Goal: Information Seeking & Learning: Understand process/instructions

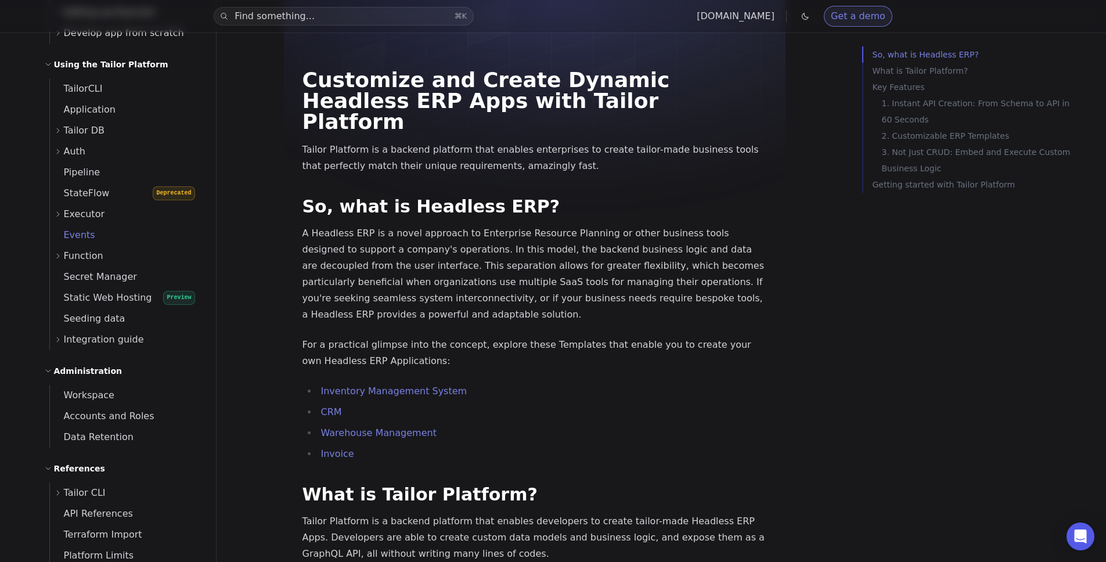
scroll to position [400, 0]
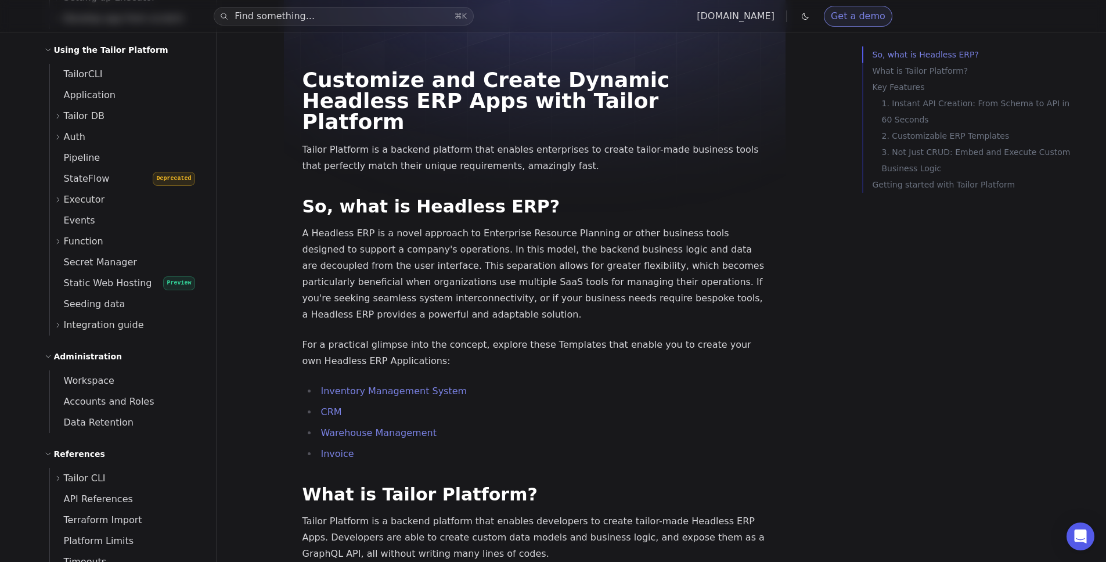
click at [66, 113] on span "Tailor DB" at bounding box center [84, 116] width 41 height 16
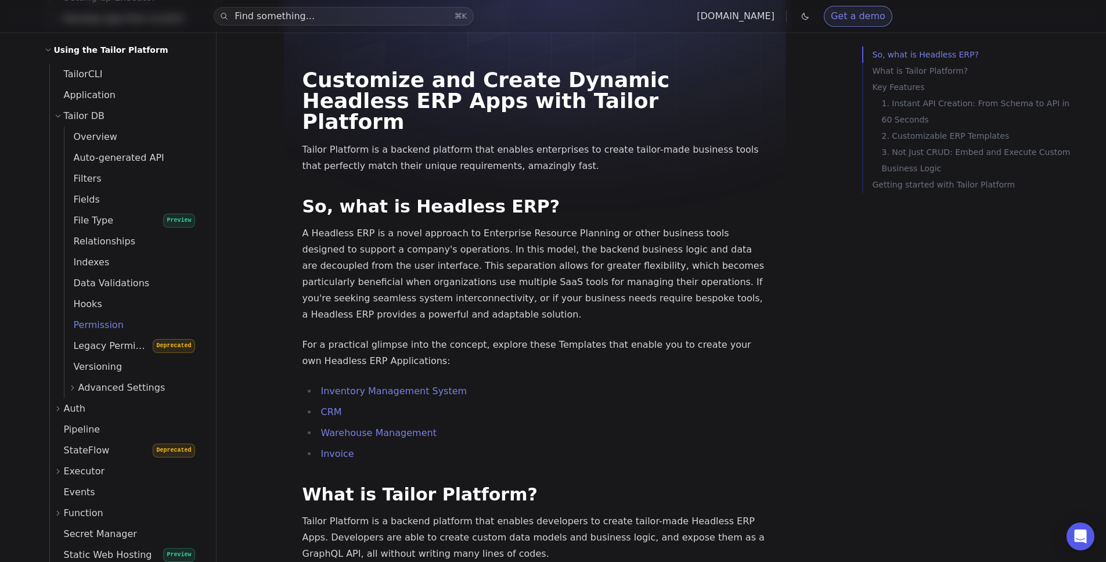
click at [115, 319] on span "Permission" at bounding box center [93, 324] width 59 height 11
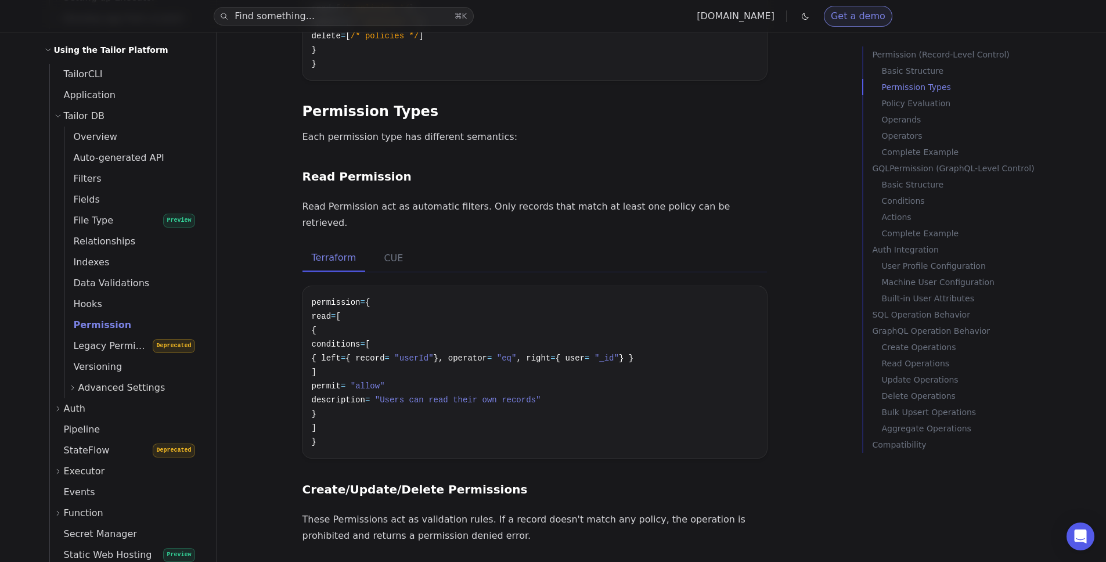
scroll to position [630, 0]
click at [487, 351] on span "}, operator" at bounding box center [460, 355] width 53 height 9
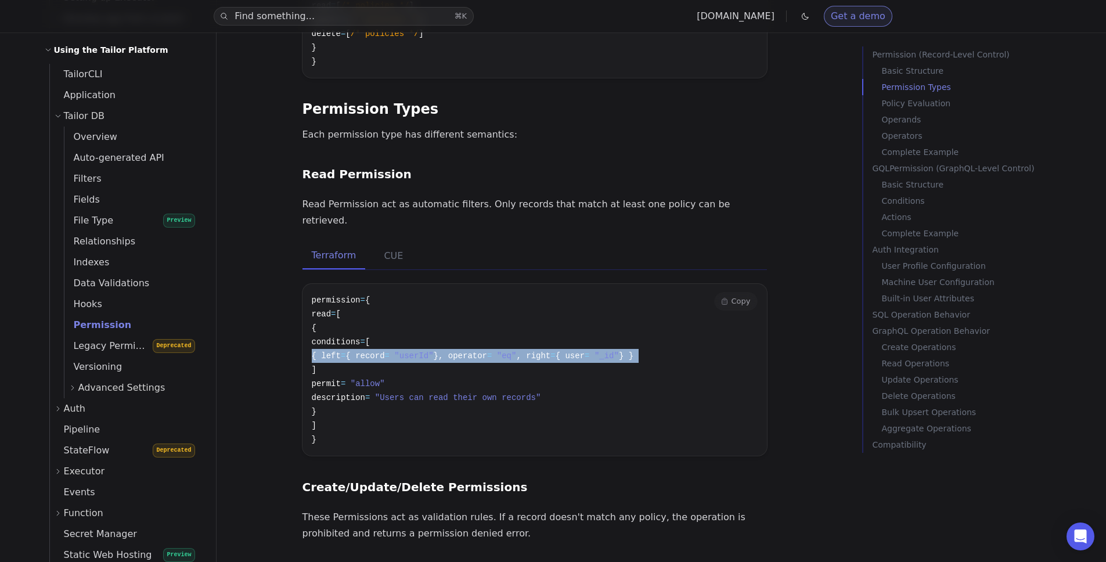
click at [487, 351] on span "}, operator" at bounding box center [460, 355] width 53 height 9
click at [559, 301] on pre "permission = { read = [ { conditions = [ { left = { record = "userId" }, operat…" at bounding box center [534, 370] width 464 height 172
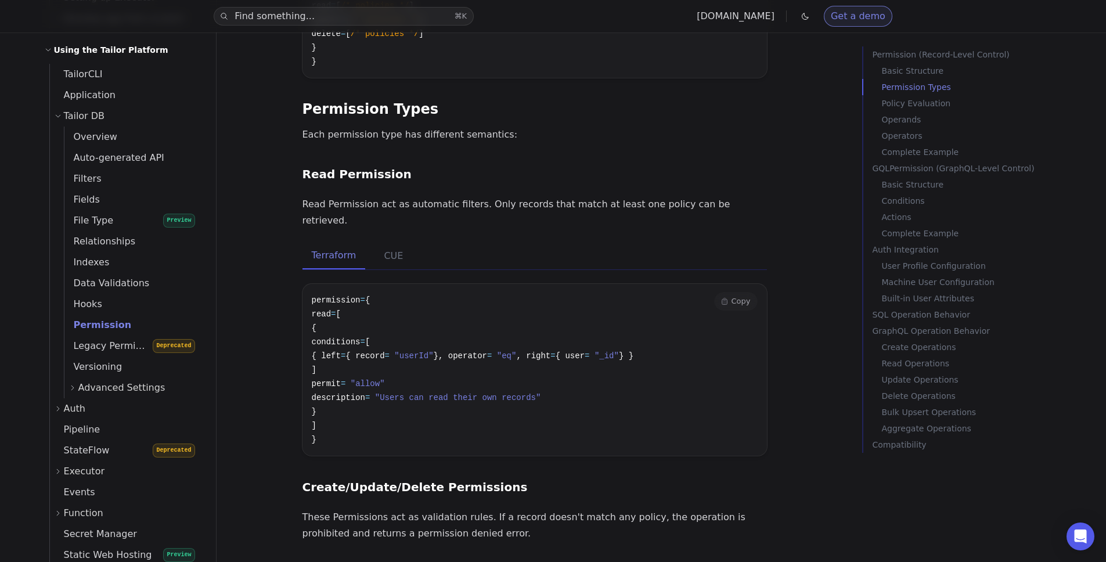
click at [487, 351] on span "}, operator" at bounding box center [460, 355] width 53 height 9
click at [496, 351] on span at bounding box center [494, 355] width 5 height 9
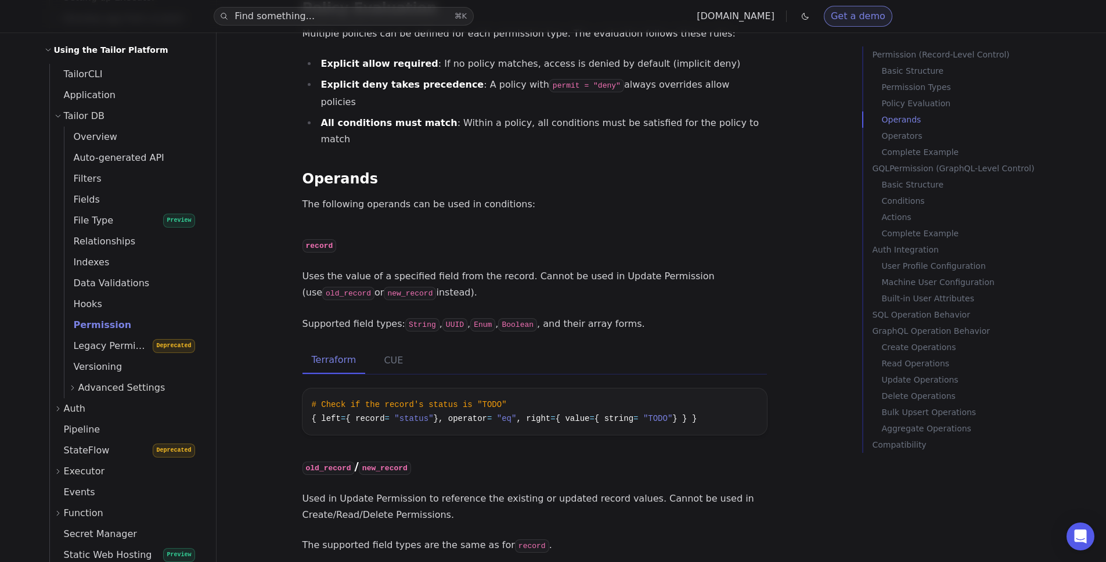
scroll to position [1443, 0]
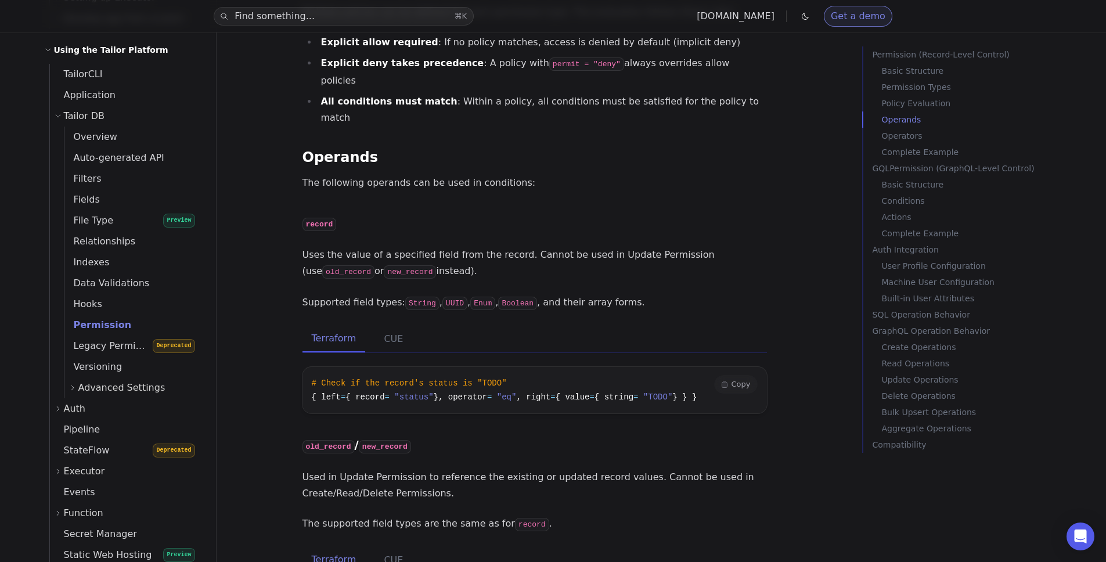
click at [508, 367] on pre "# Check if the record's status is "TODO" { left = { record = "status" }, operat…" at bounding box center [534, 390] width 464 height 46
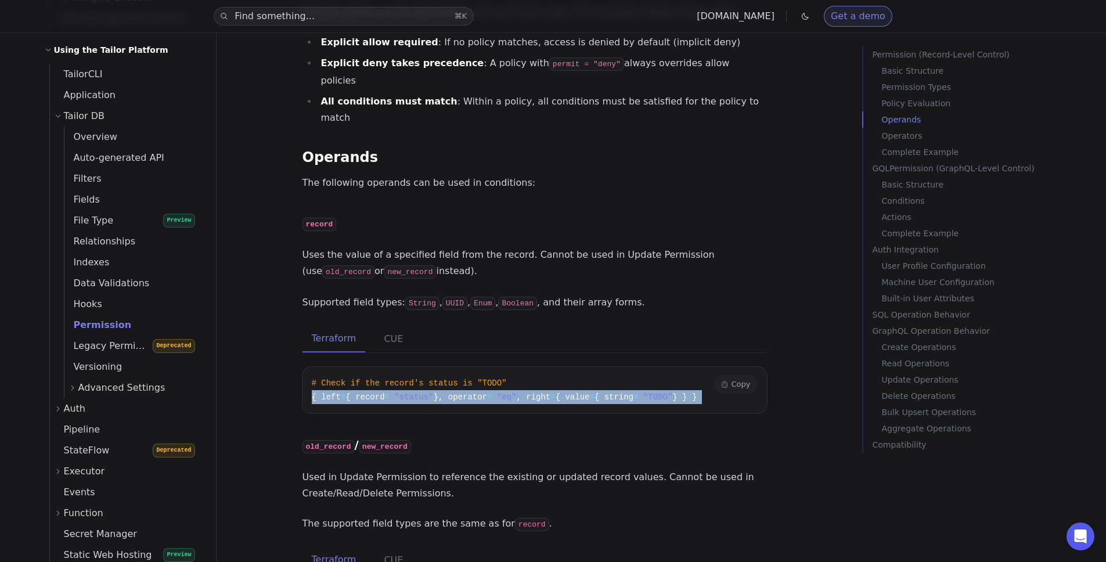
click at [508, 367] on pre "# Check if the record's status is "TODO" { left = { record = "status" }, operat…" at bounding box center [534, 390] width 464 height 46
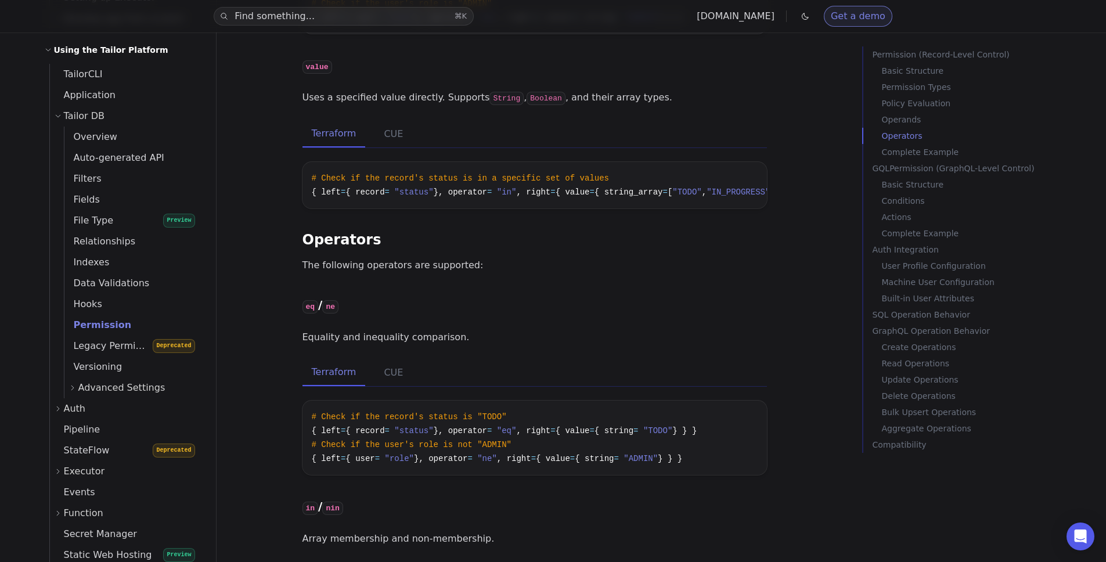
scroll to position [1913, 0]
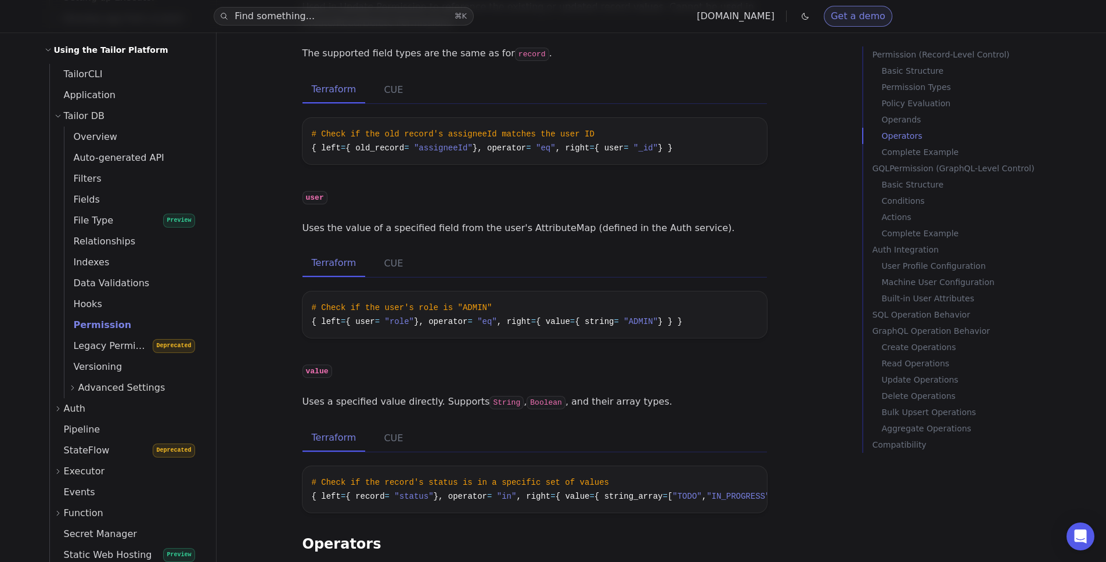
click at [442, 250] on div "Terraform CUE" at bounding box center [534, 263] width 464 height 27
click at [921, 330] on p "GraphQL Operation Behavior" at bounding box center [971, 331] width 198 height 16
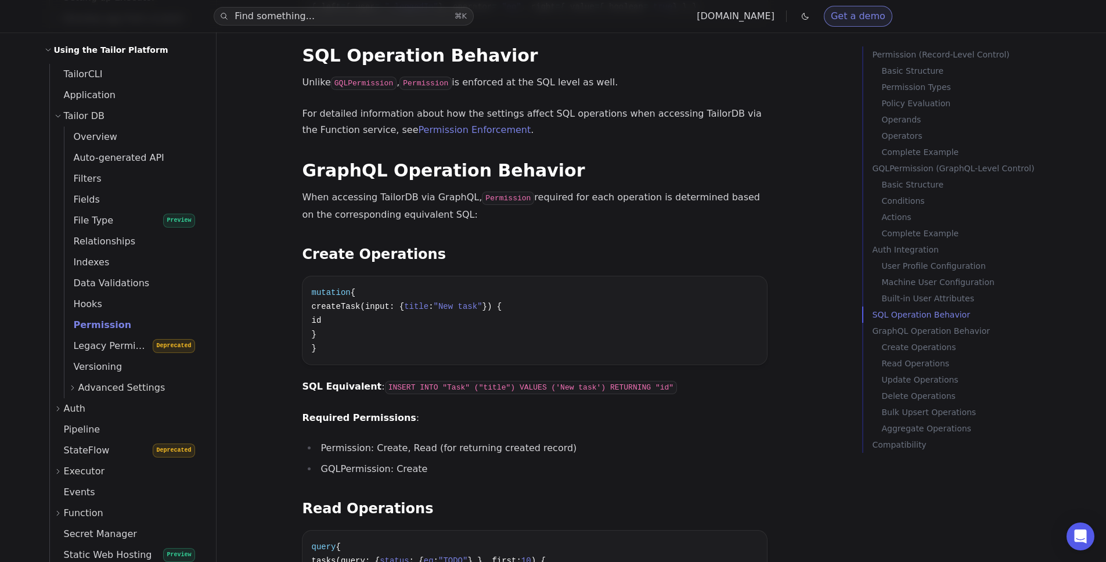
click at [919, 333] on p "GraphQL Operation Behavior" at bounding box center [971, 331] width 198 height 16
click at [916, 345] on p "Create Operations" at bounding box center [976, 347] width 189 height 16
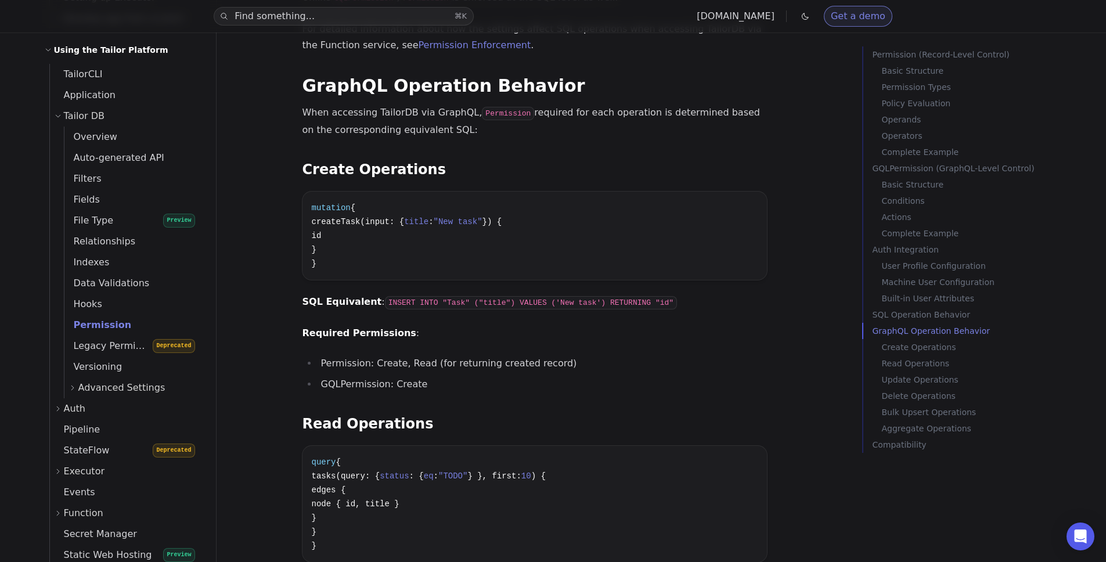
click at [915, 170] on p "GQLPermission (GraphQL-Level Control)" at bounding box center [971, 168] width 198 height 16
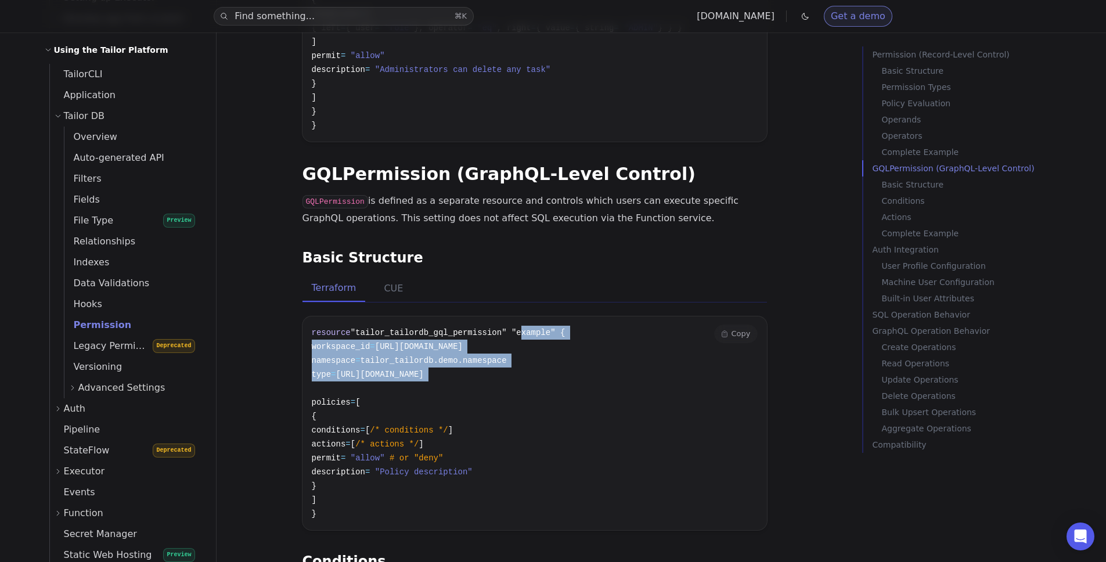
drag, startPoint x: 520, startPoint y: 274, endPoint x: 521, endPoint y: 328, distance: 54.0
click at [521, 328] on pre "resource "tailor_tailordb_gql_permission" "example" { workspace_id = [URL][DOMA…" at bounding box center [534, 423] width 464 height 214
drag, startPoint x: 521, startPoint y: 328, endPoint x: 479, endPoint y: 264, distance: 76.3
click at [479, 316] on pre "resource "tailor_tailordb_gql_permission" "example" { workspace_id = [URL][DOMA…" at bounding box center [534, 423] width 464 height 214
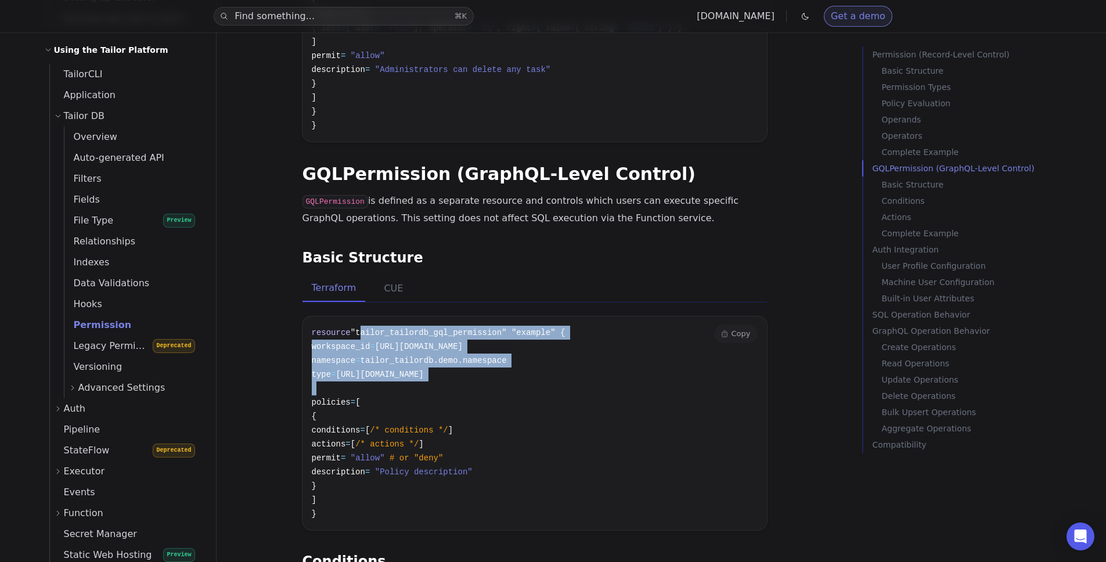
click at [479, 316] on pre "resource "tailor_tailordb_gql_permission" "example" { workspace_id = [URL][DOMA…" at bounding box center [534, 423] width 464 height 214
drag, startPoint x: 479, startPoint y: 264, endPoint x: 487, endPoint y: 322, distance: 58.5
click at [487, 322] on pre "resource "tailor_tailordb_gql_permission" "example" { workspace_id = [URL][DOMA…" at bounding box center [534, 423] width 464 height 214
drag, startPoint x: 487, startPoint y: 322, endPoint x: 472, endPoint y: 262, distance: 62.1
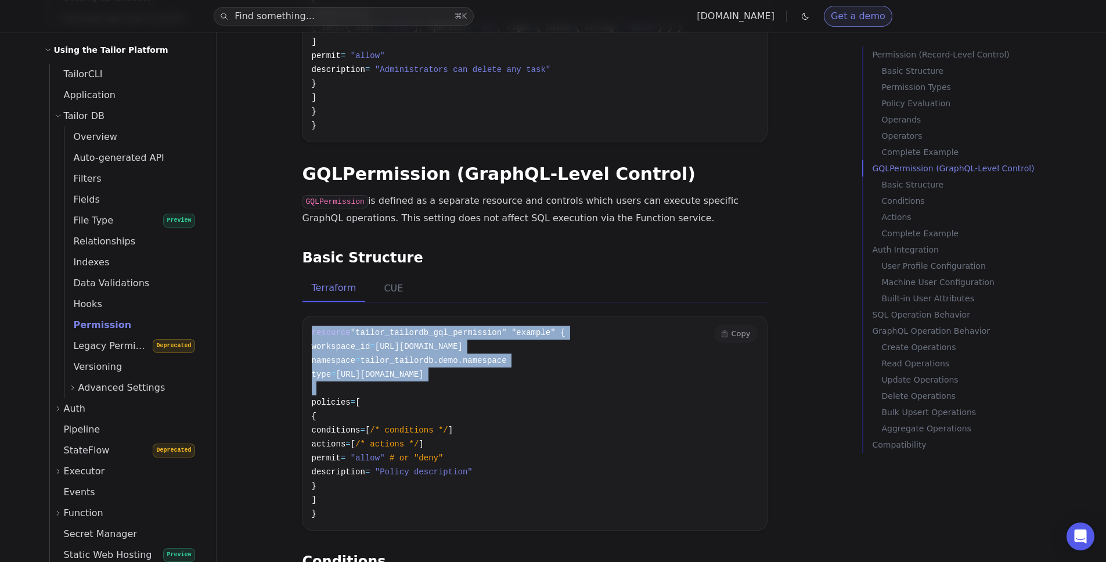
click at [472, 316] on pre "resource "tailor_tailordb_gql_permission" "example" { workspace_id = [URL][DOMA…" at bounding box center [534, 423] width 464 height 214
drag, startPoint x: 472, startPoint y: 261, endPoint x: 485, endPoint y: 334, distance: 74.1
click at [485, 334] on pre "resource "tailor_tailordb_gql_permission" "example" { workspace_id = [URL][DOMA…" at bounding box center [534, 423] width 464 height 214
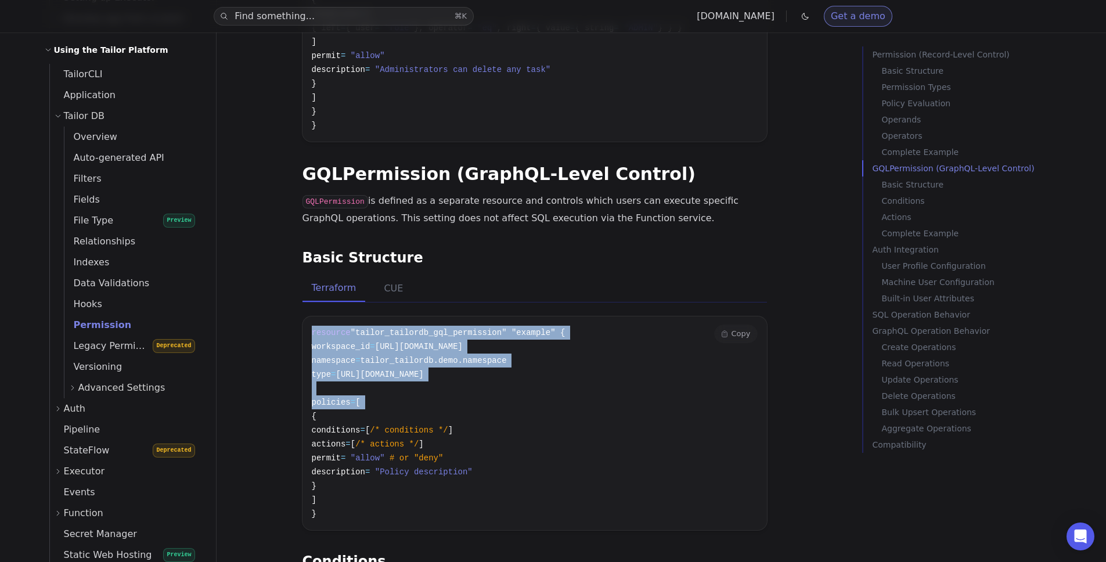
drag, startPoint x: 480, startPoint y: 327, endPoint x: 487, endPoint y: 435, distance: 108.8
click at [487, 435] on pre "resource "tailor_tailordb_gql_permission" "example" { workspace_id = [URL][DOMA…" at bounding box center [534, 423] width 464 height 214
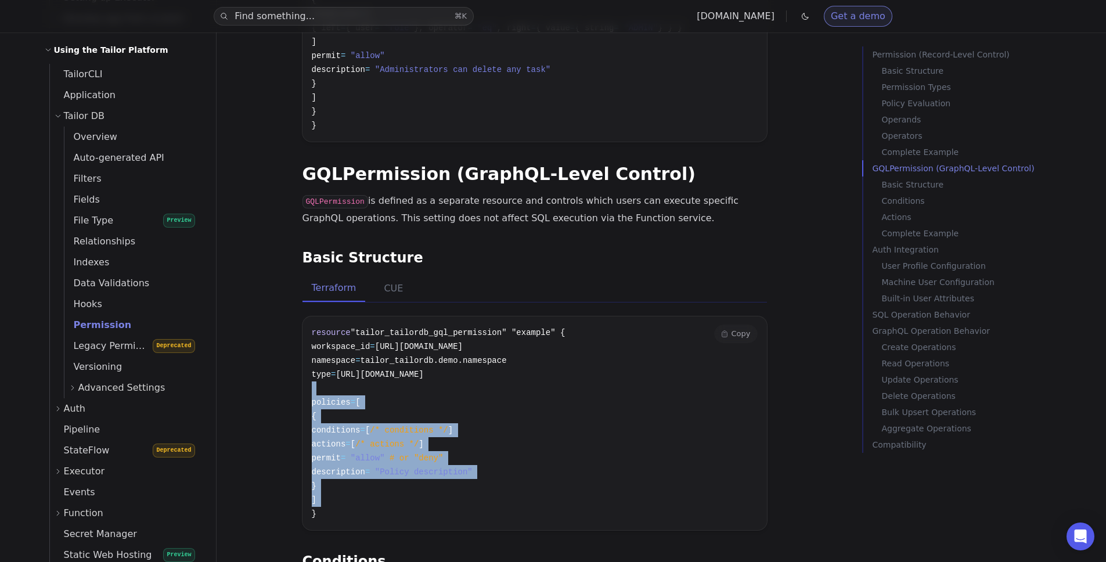
drag, startPoint x: 487, startPoint y: 435, endPoint x: 489, endPoint y: 324, distance: 111.4
click at [489, 324] on pre "resource "tailor_tailordb_gql_permission" "example" { workspace_id = [URL][DOMA…" at bounding box center [534, 423] width 464 height 214
drag, startPoint x: 489, startPoint y: 324, endPoint x: 492, endPoint y: 427, distance: 103.3
click at [492, 427] on pre "resource "tailor_tailordb_gql_permission" "example" { workspace_id = [URL][DOMA…" at bounding box center [534, 423] width 464 height 214
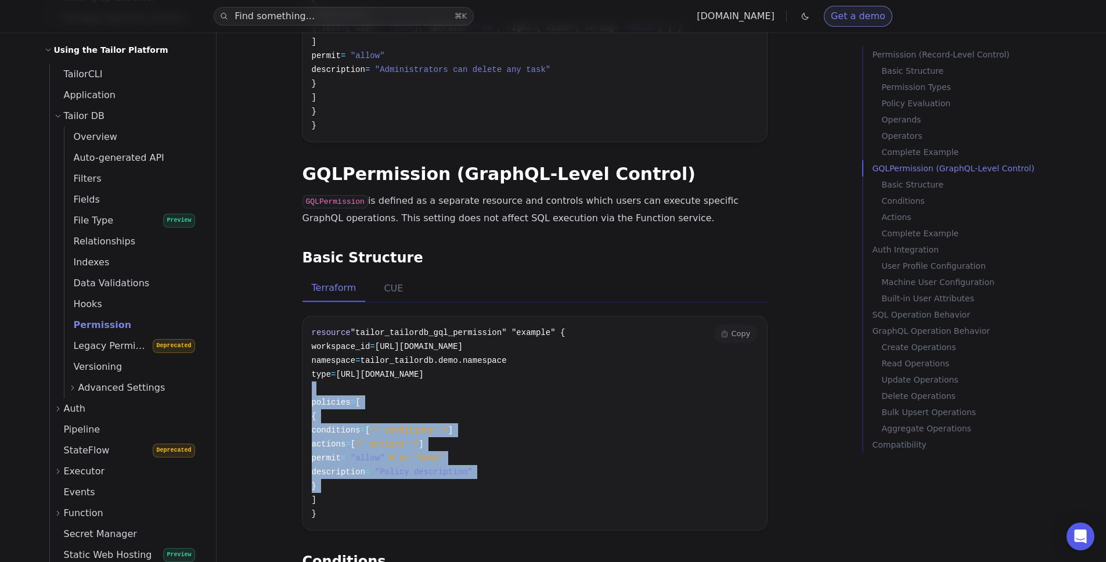
click at [492, 427] on pre "resource "tailor_tailordb_gql_permission" "example" { workspace_id = [URL][DOMA…" at bounding box center [534, 423] width 464 height 214
drag, startPoint x: 492, startPoint y: 435, endPoint x: 491, endPoint y: 353, distance: 82.4
click at [491, 353] on pre "resource "tailor_tailordb_gql_permission" "example" { workspace_id = [URL][DOMA…" at bounding box center [534, 423] width 464 height 214
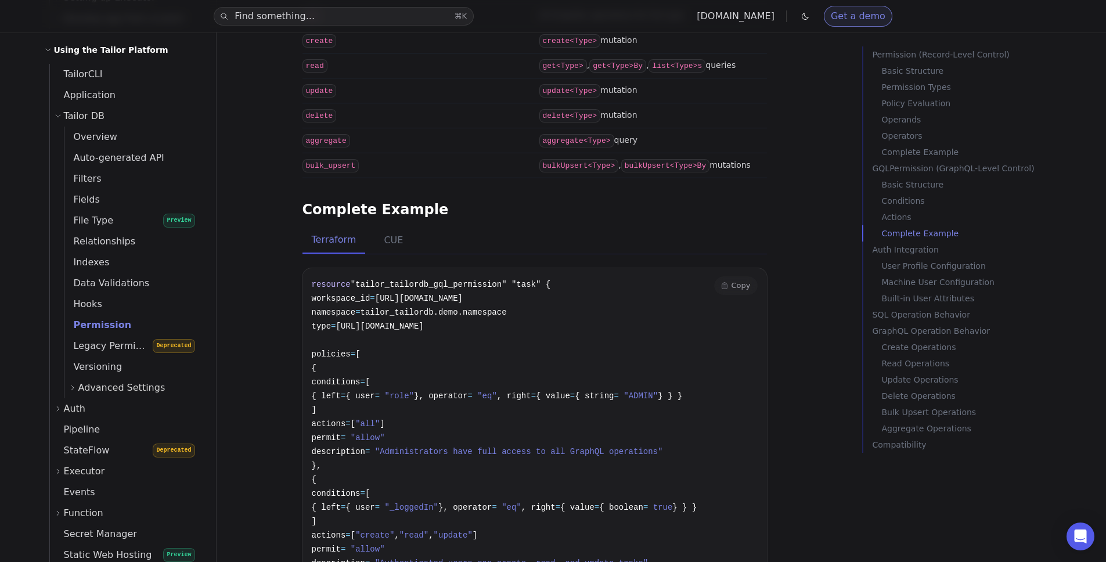
scroll to position [5013, 0]
click at [438, 501] on span ""_loggedIn"" at bounding box center [411, 505] width 53 height 9
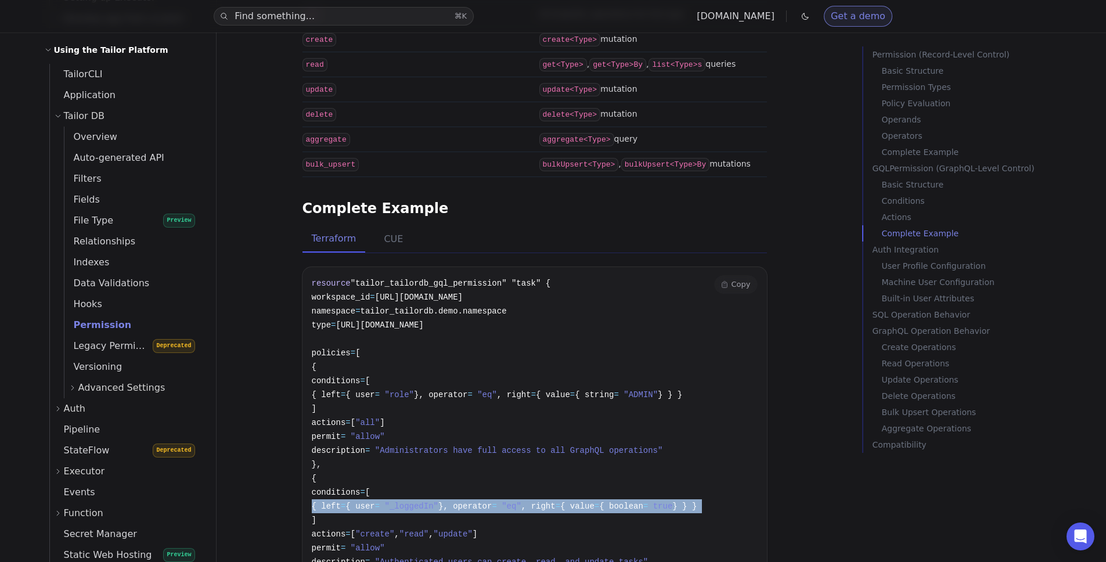
click at [438, 501] on span ""_loggedIn"" at bounding box center [411, 505] width 53 height 9
copy code "{ left = { user = "_loggedIn" }, operator = "eq" , right = { value = { boolean …"
